Goal: Task Accomplishment & Management: Use online tool/utility

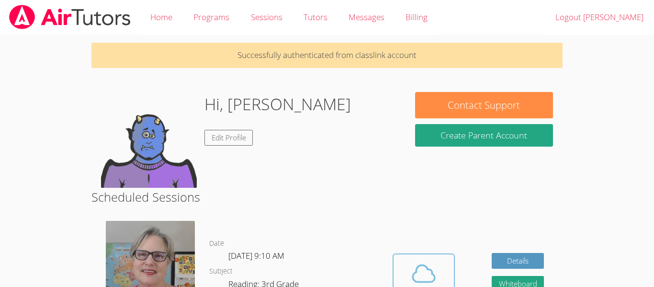
click at [418, 265] on icon at bounding box center [424, 273] width 22 height 17
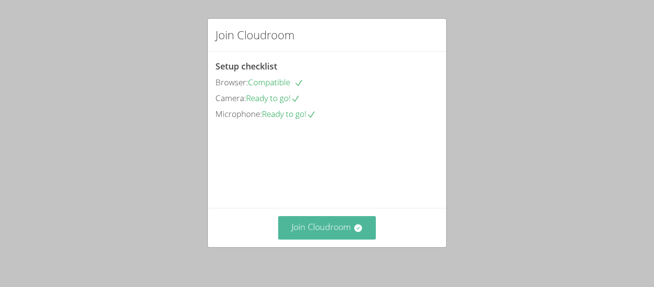
click at [314, 224] on button "Join Cloudroom" at bounding box center [327, 227] width 98 height 23
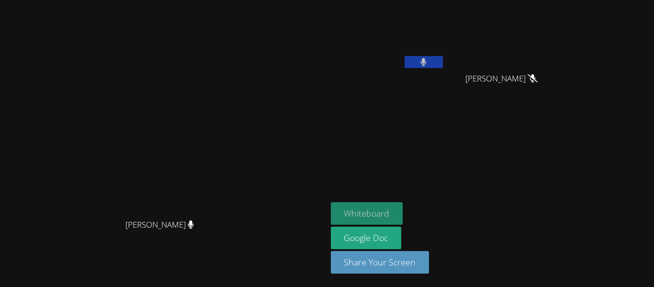
click at [403, 216] on button "Whiteboard" at bounding box center [367, 213] width 72 height 23
click at [403, 212] on button "Whiteboard" at bounding box center [367, 213] width 72 height 23
click at [443, 59] on button at bounding box center [424, 62] width 38 height 12
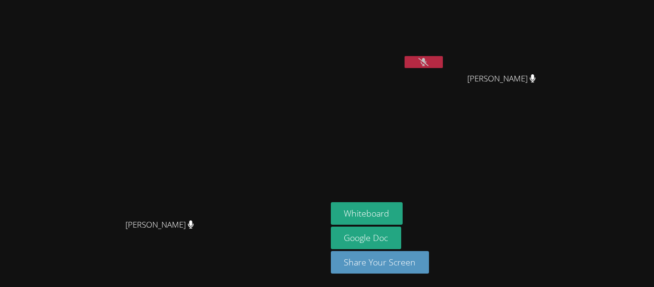
click at [443, 64] on button at bounding box center [424, 62] width 38 height 12
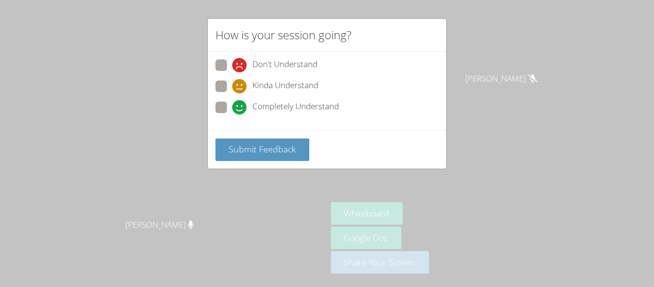
click at [125, 208] on div "How is your session going? Don't Understand Kinda Understand Completely Underst…" at bounding box center [327, 143] width 654 height 287
click at [217, 98] on div "Don't Understand Kinda Understand Completely Understand" at bounding box center [326, 88] width 223 height 59
click at [232, 114] on span at bounding box center [232, 114] width 0 height 0
click at [232, 104] on input "Completely Understand" at bounding box center [236, 106] width 8 height 8
radio input "true"
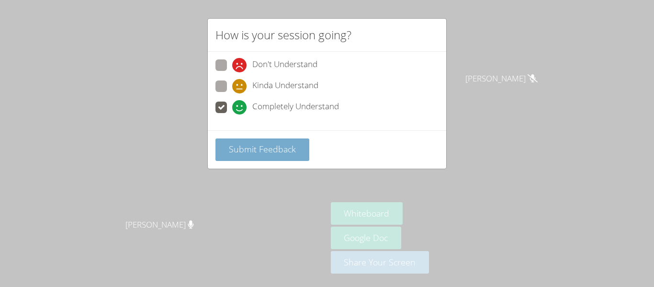
click at [256, 148] on span "Submit Feedback" at bounding box center [262, 148] width 67 height 11
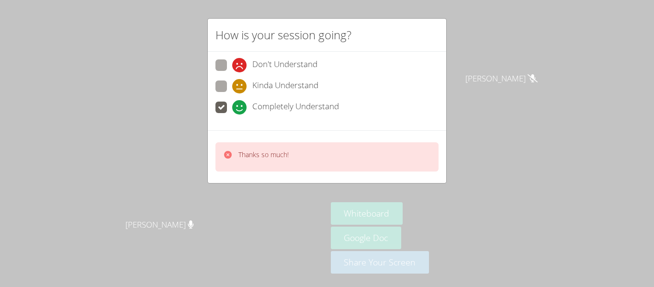
click at [233, 61] on icon at bounding box center [239, 65] width 14 height 14
click at [233, 61] on input "Don't Understand" at bounding box center [236, 63] width 8 height 8
radio input "true"
click at [287, 150] on p "Thanks so much!" at bounding box center [263, 155] width 50 height 10
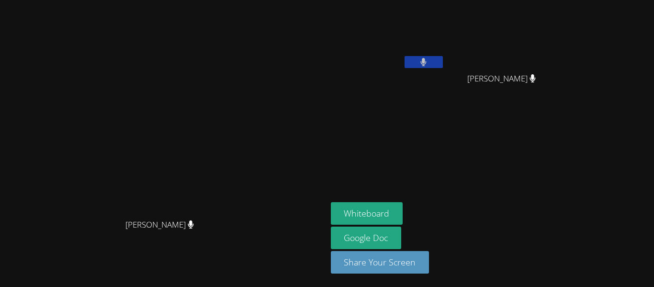
click at [443, 60] on button at bounding box center [424, 62] width 38 height 12
click at [443, 61] on button at bounding box center [424, 62] width 38 height 12
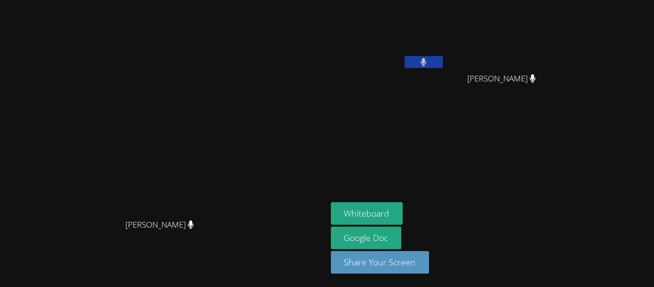
click at [427, 64] on icon at bounding box center [423, 62] width 6 height 8
click at [429, 64] on icon at bounding box center [423, 62] width 10 height 8
click at [443, 58] on button at bounding box center [424, 62] width 38 height 12
